Goal: Task Accomplishment & Management: Manage account settings

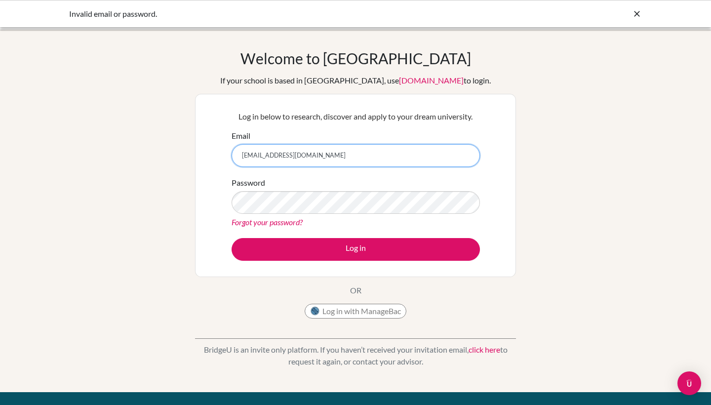
click at [363, 165] on input "[EMAIL_ADDRESS][DOMAIN_NAME]" at bounding box center [356, 155] width 248 height 23
click at [402, 188] on div "Password Forgot your password?" at bounding box center [356, 202] width 248 height 51
click at [288, 221] on link "Forgot your password?" at bounding box center [267, 221] width 71 height 9
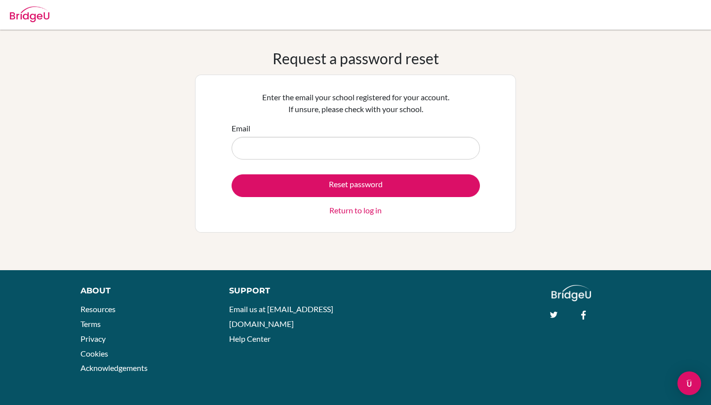
click at [343, 146] on input "Email" at bounding box center [356, 148] width 248 height 23
type input "[EMAIL_ADDRESS][DOMAIN_NAME]"
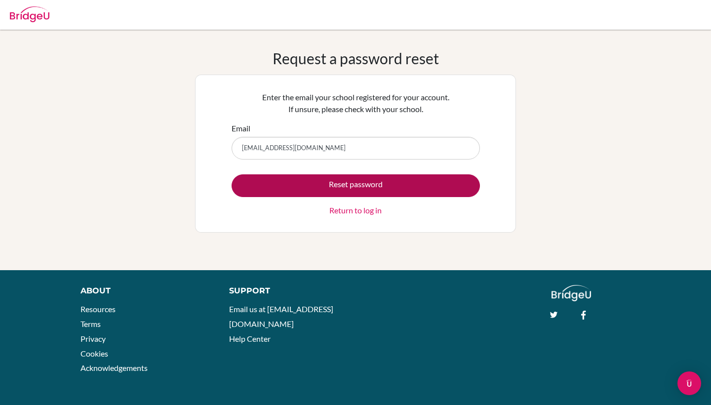
click at [353, 177] on button "Reset password" at bounding box center [356, 185] width 248 height 23
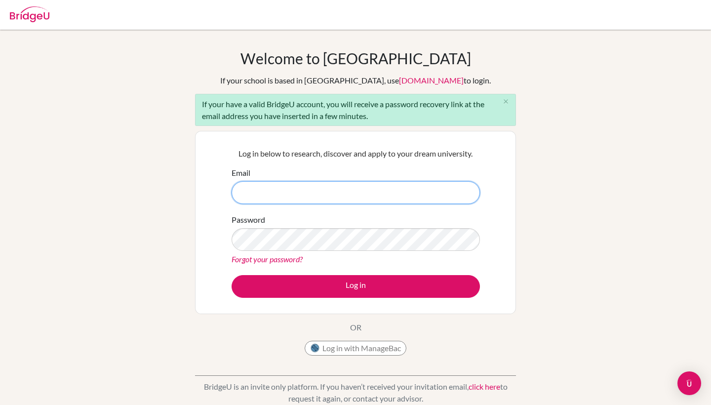
type input "[EMAIL_ADDRESS][DOMAIN_NAME]"
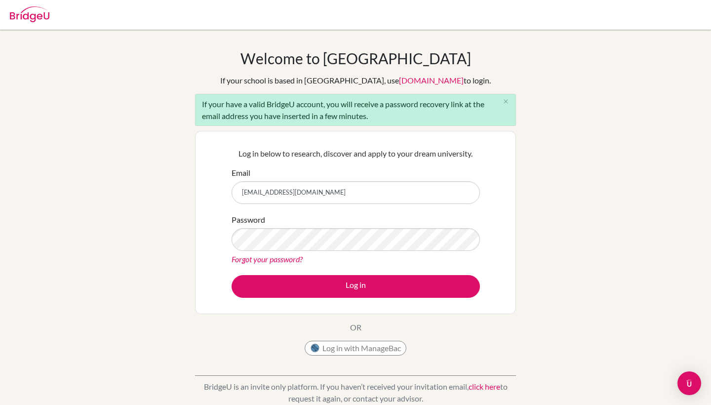
click at [281, 261] on link "Forgot your password?" at bounding box center [267, 258] width 71 height 9
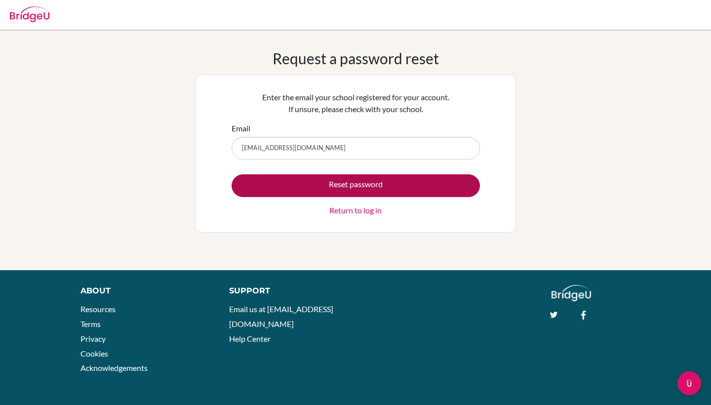
click at [334, 188] on button "Reset password" at bounding box center [356, 185] width 248 height 23
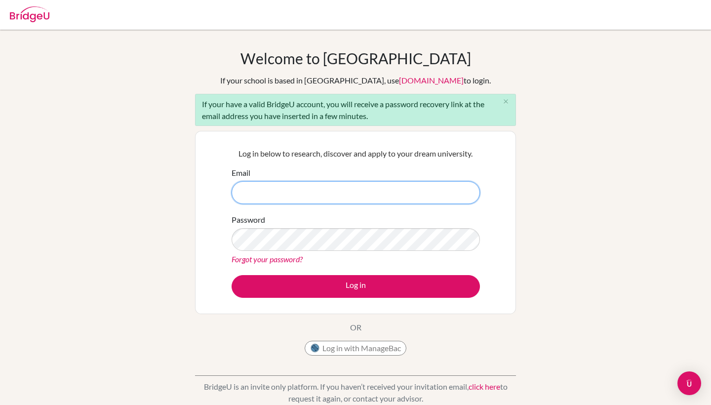
type input "[EMAIL_ADDRESS][DOMAIN_NAME]"
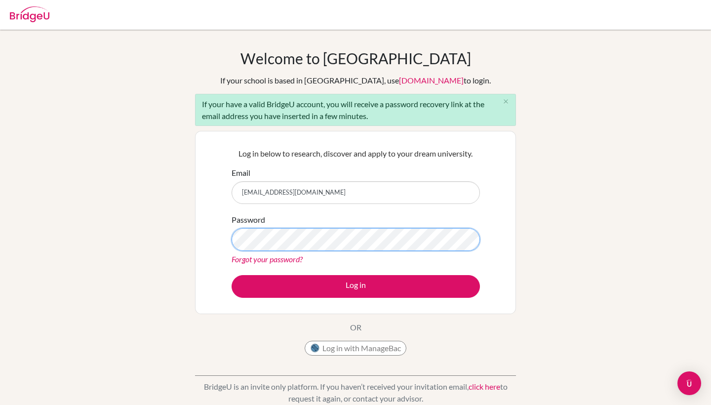
click at [356, 286] on button "Log in" at bounding box center [356, 286] width 248 height 23
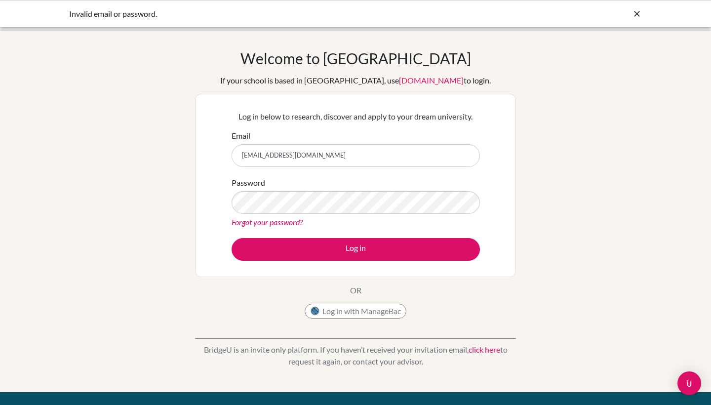
click at [326, 188] on div "Password Forgot your password?" at bounding box center [356, 202] width 248 height 51
click at [266, 225] on link "Forgot your password?" at bounding box center [267, 221] width 71 height 9
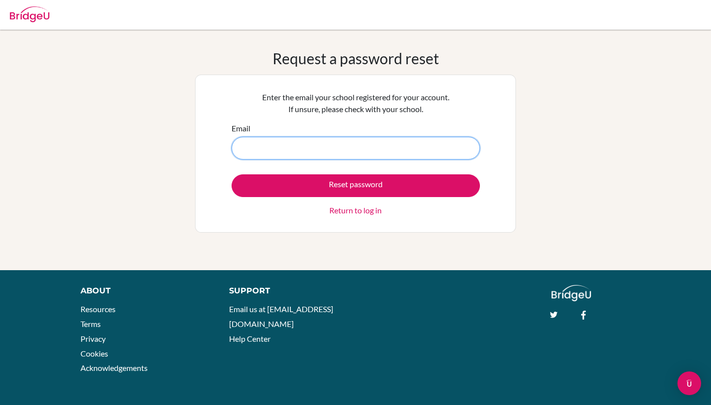
type input "[EMAIL_ADDRESS][DOMAIN_NAME]"
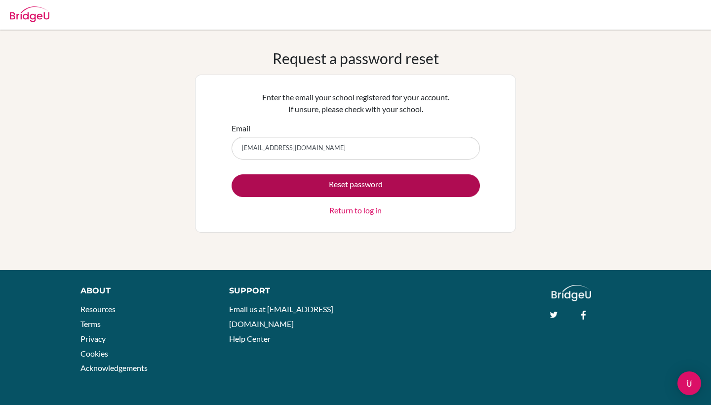
click at [358, 189] on button "Reset password" at bounding box center [356, 185] width 248 height 23
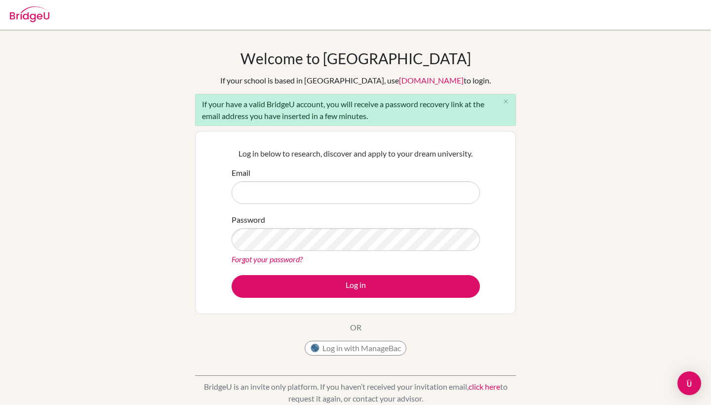
click at [210, 176] on div "Log in below to research, discover and apply to your dream university. Email Pa…" at bounding box center [355, 222] width 321 height 183
click at [278, 263] on link "Forgot your password?" at bounding box center [267, 258] width 71 height 9
click at [277, 260] on link "Forgot your password?" at bounding box center [267, 258] width 71 height 9
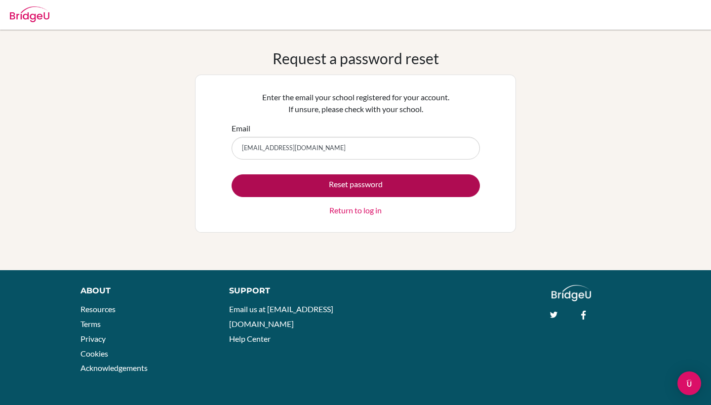
click at [282, 177] on button "Reset password" at bounding box center [356, 185] width 248 height 23
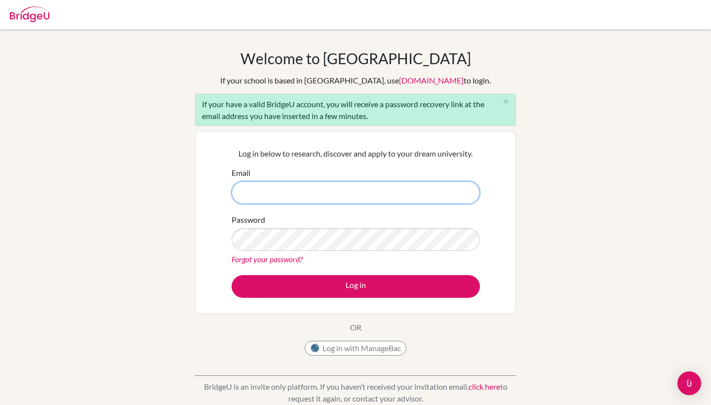
click at [464, 194] on input "Email" at bounding box center [356, 192] width 248 height 23
type input "[EMAIL_ADDRESS][DOMAIN_NAME]"
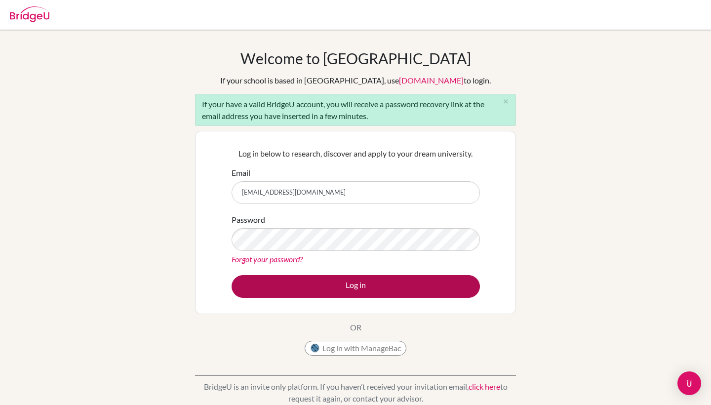
click at [428, 286] on button "Log in" at bounding box center [356, 286] width 248 height 23
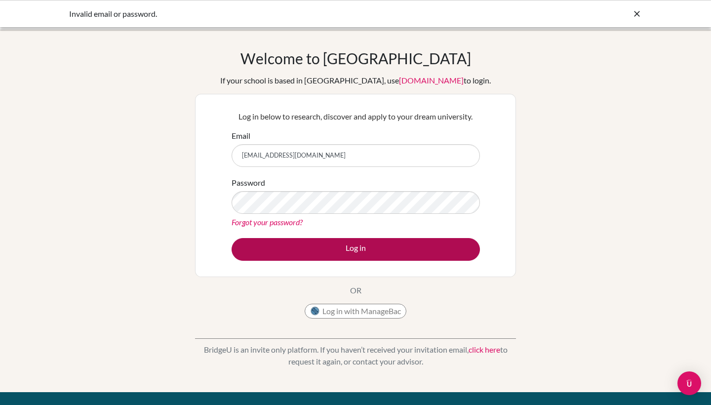
click at [401, 253] on button "Log in" at bounding box center [356, 249] width 248 height 23
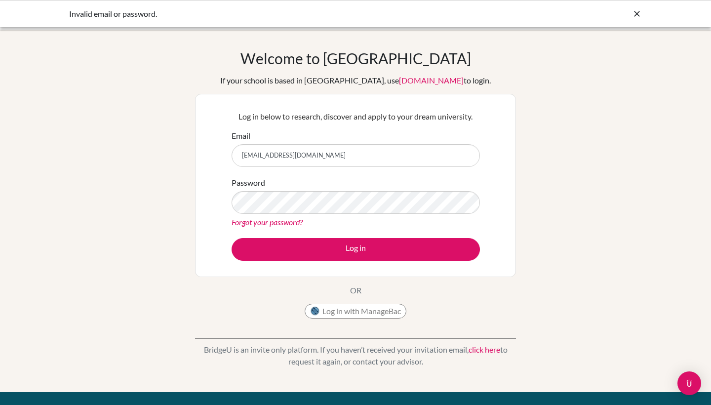
click at [356, 249] on button "Log in" at bounding box center [356, 249] width 248 height 23
click at [452, 151] on input "[EMAIL_ADDRESS][DOMAIN_NAME]" at bounding box center [356, 155] width 248 height 23
click at [461, 158] on input "[EMAIL_ADDRESS][DOMAIN_NAME]" at bounding box center [356, 155] width 248 height 23
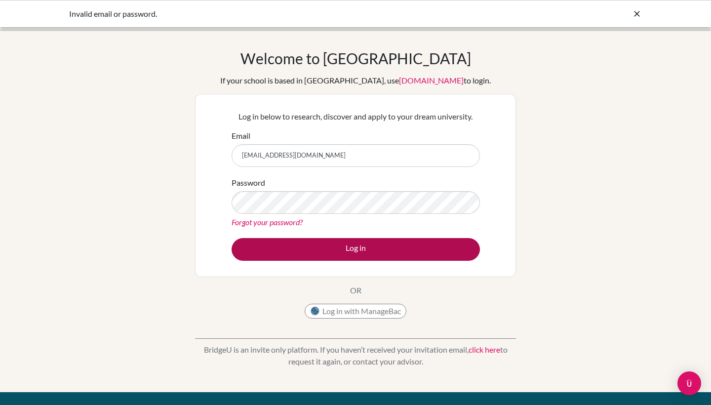
click at [417, 253] on button "Log in" at bounding box center [356, 249] width 248 height 23
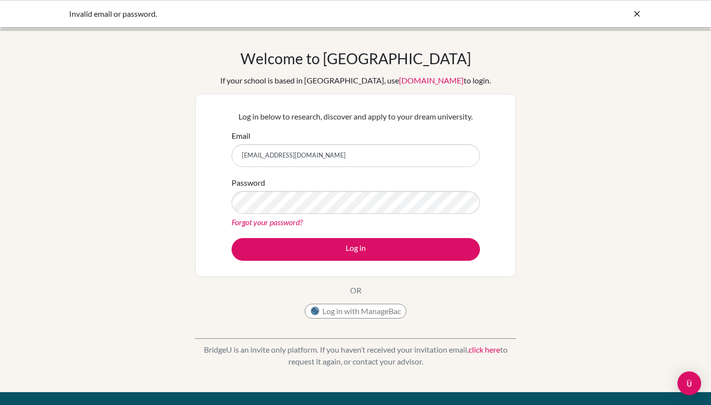
click at [203, 162] on div "Log in below to research, discover and apply to your dream university. Email [E…" at bounding box center [355, 185] width 321 height 183
click at [244, 220] on link "Forgot your password?" at bounding box center [267, 221] width 71 height 9
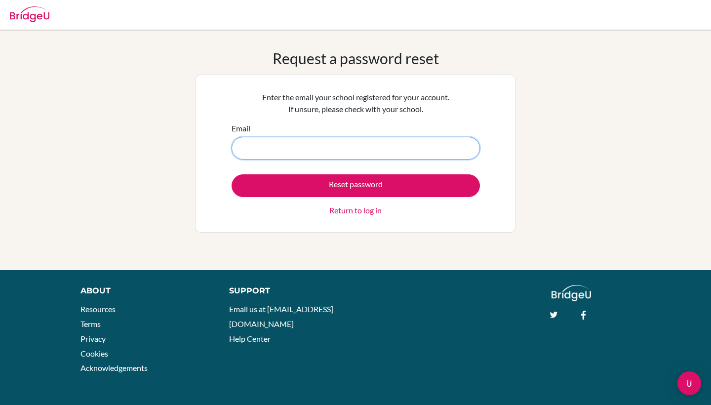
type input "[EMAIL_ADDRESS][DOMAIN_NAME]"
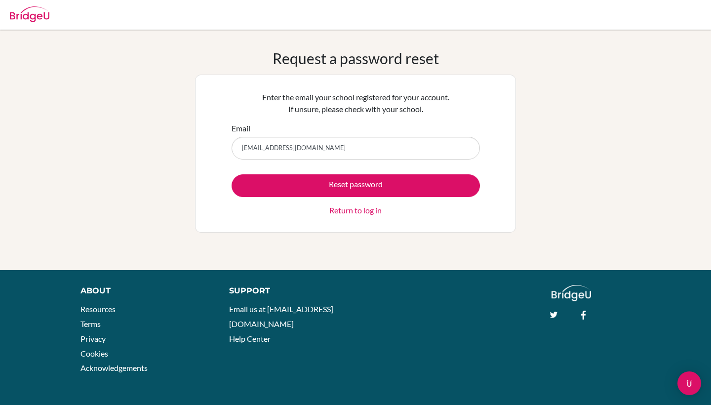
click at [346, 207] on link "Return to log in" at bounding box center [355, 210] width 52 height 12
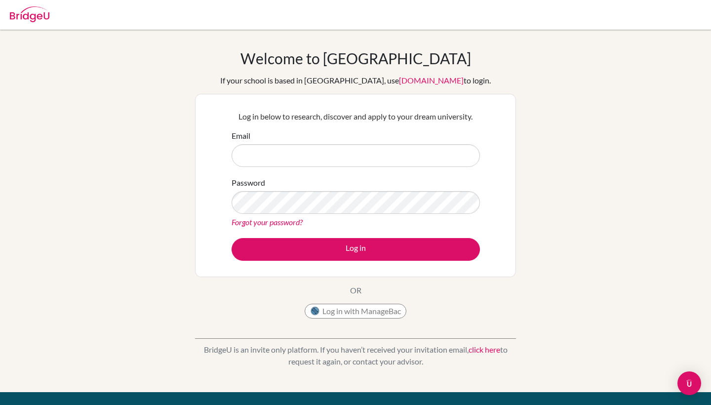
click at [394, 157] on input "Email" at bounding box center [356, 155] width 248 height 23
click at [467, 160] on input "Email" at bounding box center [356, 155] width 248 height 23
click at [417, 157] on input "Email" at bounding box center [356, 155] width 248 height 23
click at [361, 307] on button "Log in with ManageBac" at bounding box center [356, 311] width 102 height 15
